Goal: Task Accomplishment & Management: Manage account settings

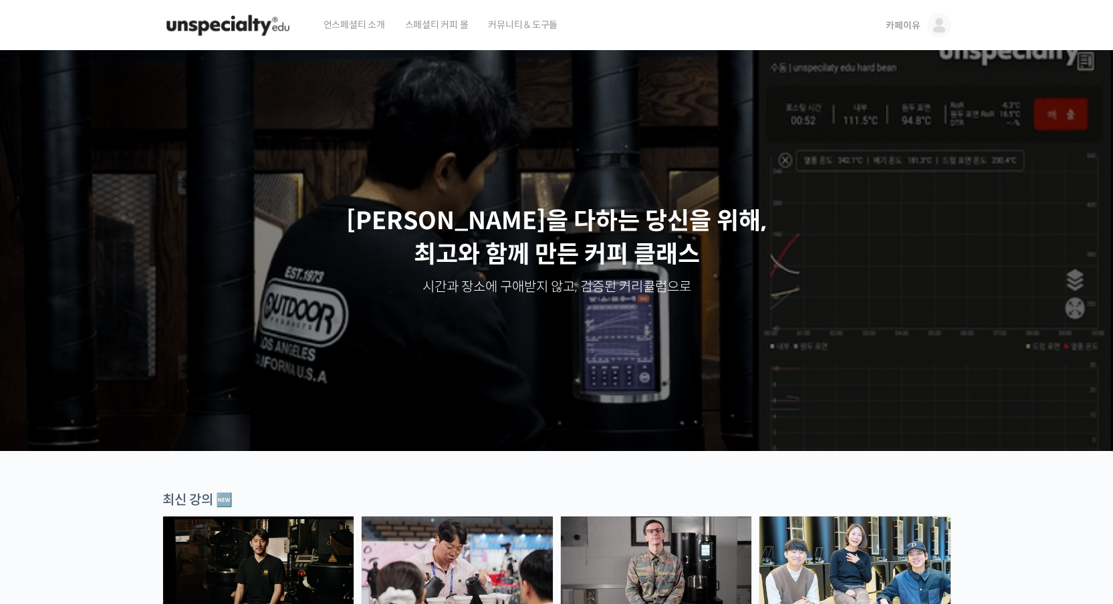
click at [895, 21] on span "카페이유" at bounding box center [902, 25] width 34 height 12
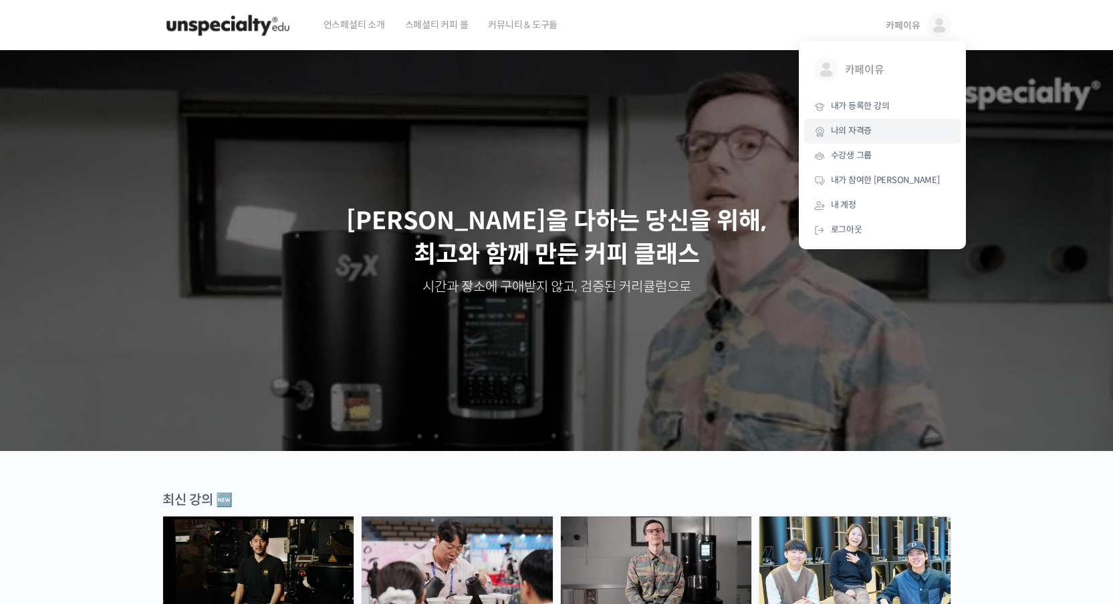
click at [861, 130] on span "나의 자격증" at bounding box center [851, 130] width 41 height 11
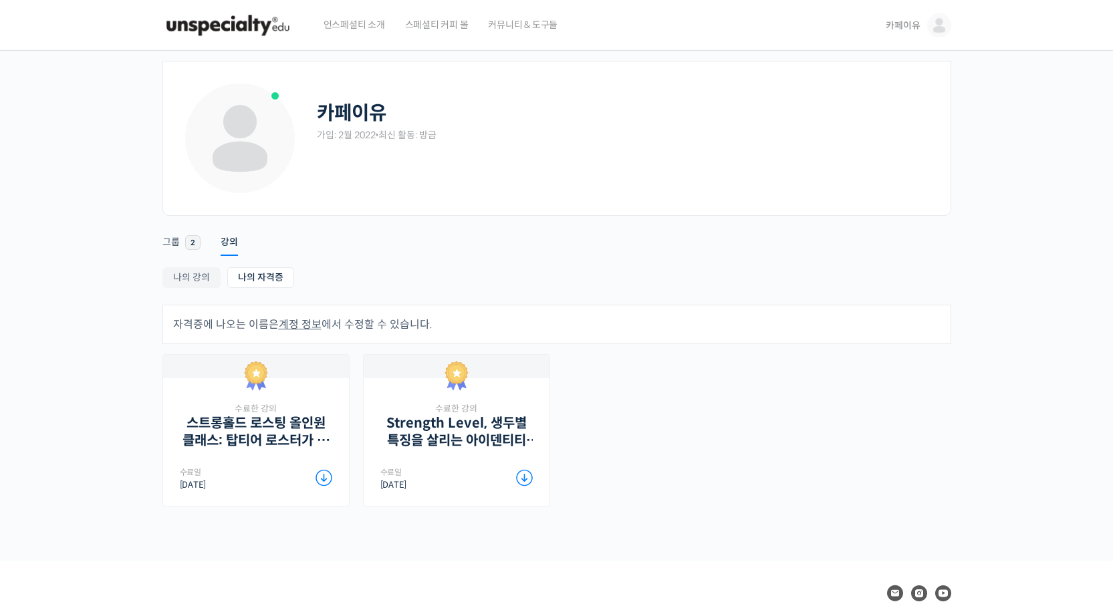
click at [910, 29] on span "카페이유" at bounding box center [902, 25] width 34 height 12
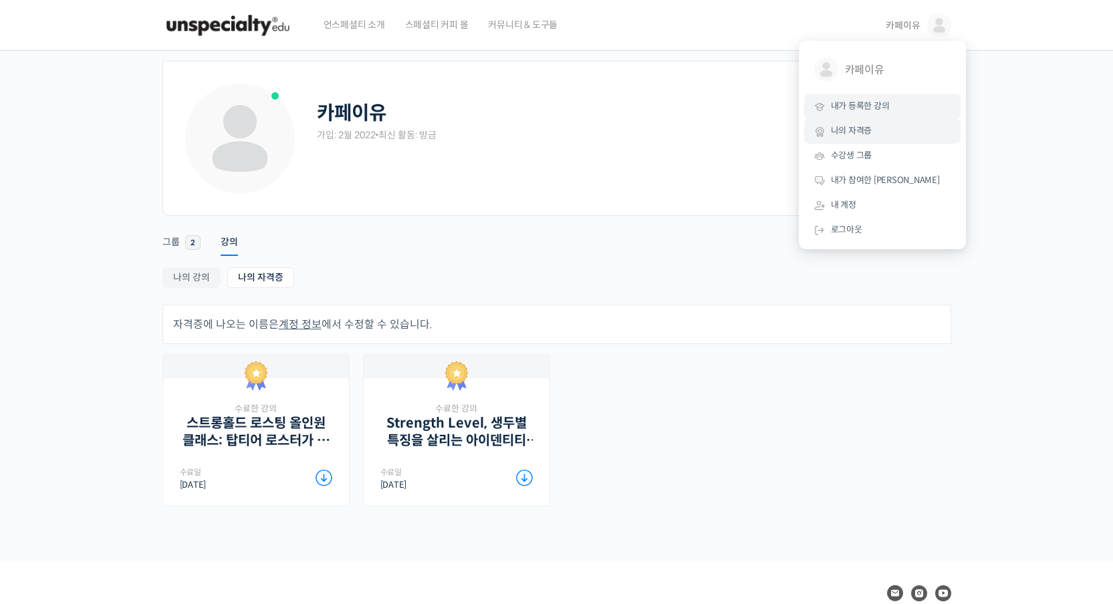
click at [872, 110] on span "내가 등록한 강의" at bounding box center [860, 105] width 59 height 11
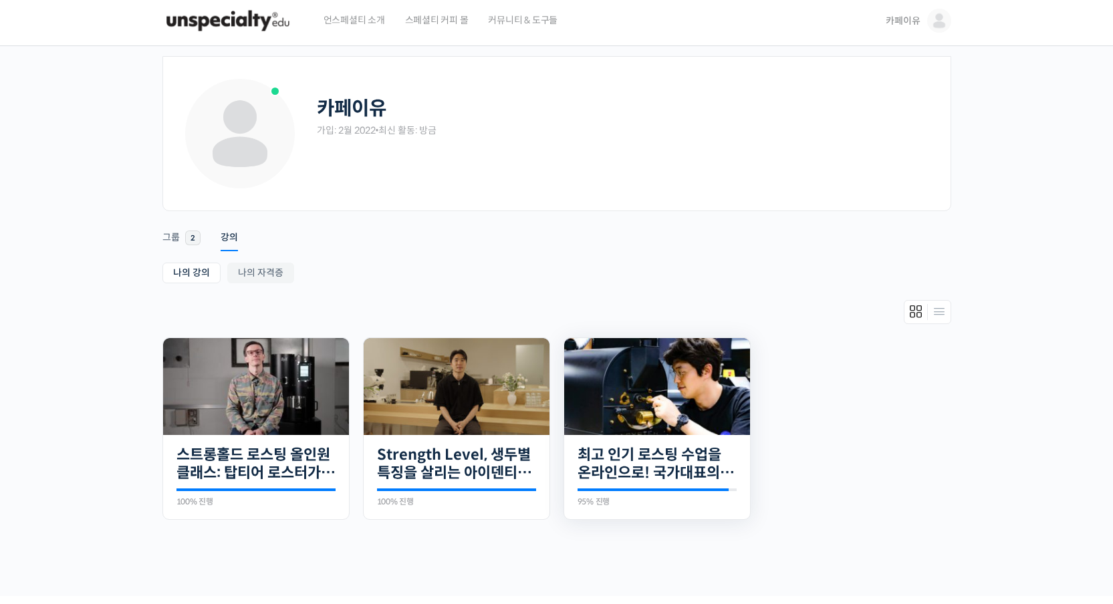
scroll to position [5, 0]
click at [629, 391] on img at bounding box center [657, 385] width 186 height 97
